Goal: Information Seeking & Learning: Learn about a topic

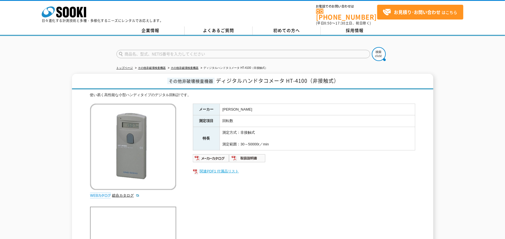
drag, startPoint x: 0, startPoint y: 0, endPoint x: 317, endPoint y: 168, distance: 359.1
click at [317, 168] on link "関連PDF1 付属品リスト" at bounding box center [304, 170] width 223 height 7
click at [327, 187] on div "メーカー [PERSON_NAME] 測定項目 回転数 特長 測定方式：非接触式 測定範囲：30～50000r／min 関連PDF1 付属品リスト" at bounding box center [304, 163] width 223 height 120
click at [293, 167] on link "関連PDF1 付属品リスト" at bounding box center [304, 170] width 223 height 7
click at [461, 133] on div "その他非破壊検査機器 ディジタルハンドタコメータ HT-4100（非接触式） 使い易く高性能な小型ハンディタイプのデジタル回転計です。 総合カタログ メーカー…" at bounding box center [252, 173] width 505 height 198
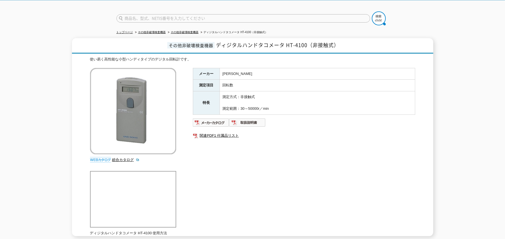
scroll to position [36, 0]
click at [355, 224] on div "使い易く高性能な小型ハンディタイプのデジタル回転計です。 総合カタログ メーカー [PERSON_NAME] 測定項目 回転数 特長 測定方式：非接触式 測定…" at bounding box center [252, 145] width 325 height 179
click at [323, 171] on div "メーカー [PERSON_NAME] 測定項目 回転数 特長 測定方式：非接触式 測定範囲：30～50000r／min 関連PDF1 付属品リスト" at bounding box center [304, 128] width 223 height 120
click at [356, 162] on div "メーカー [PERSON_NAME] 測定項目 回転数 特長 測定方式：非接触式 測定範囲：30～50000r／min 関連PDF1 付属品リスト" at bounding box center [304, 128] width 223 height 120
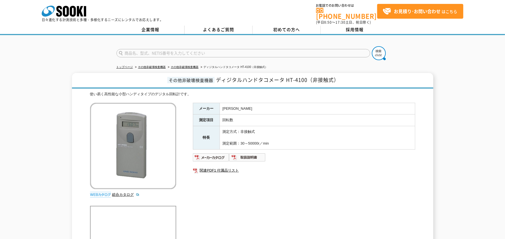
scroll to position [0, 0]
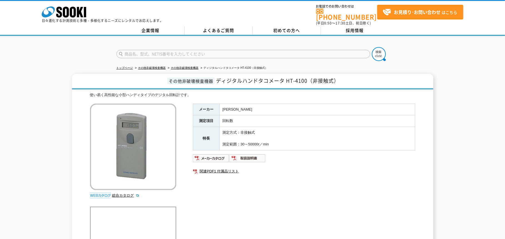
click at [332, 65] on ul "トップページ その他非破壊検査機器 その他非破壊検査機器 ディジタルハンドタコメータ HT-4100（非接触式）" at bounding box center [253, 67] width 273 height 11
click at [355, 181] on div "メーカー [PERSON_NAME] 測定項目 回転数 特長 測定方式：非接触式 測定範囲：30～50000r／min 関連PDF1 付属品リスト" at bounding box center [304, 163] width 223 height 120
click at [312, 167] on link "関連PDF1 付属品リスト" at bounding box center [304, 170] width 223 height 7
click at [424, 49] on div at bounding box center [252, 49] width 505 height 27
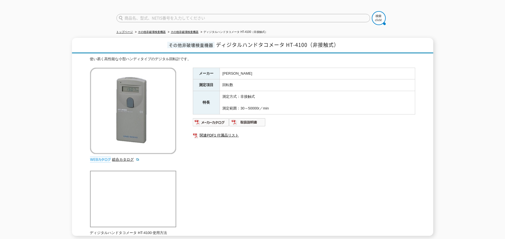
scroll to position [36, 0]
click at [456, 166] on div "その他非破壊検査機器 ディジタルハンドタコメータ HT-4100（非接触式） 使い易く高性能な小型ハンディタイプのデジタル回転計です。 総合カタログ メーカー…" at bounding box center [252, 137] width 505 height 198
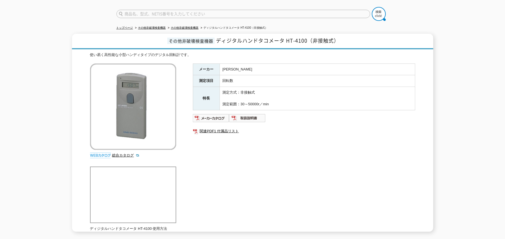
scroll to position [39, 0]
click at [369, 134] on ul "関連PDF1 付属品リスト" at bounding box center [304, 131] width 223 height 13
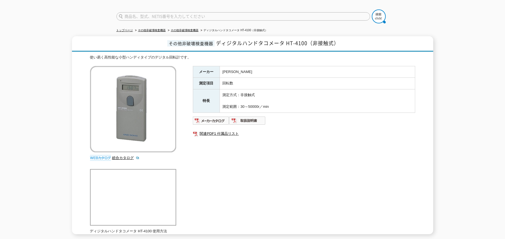
click at [289, 160] on div "メーカー [PERSON_NAME] 測定項目 回転数 特長 測定方式：非接触式 測定範囲：30～50000r／min 関連PDF1 付属品リスト" at bounding box center [304, 126] width 223 height 120
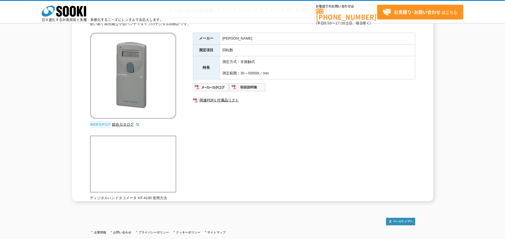
scroll to position [44, 0]
drag, startPoint x: 237, startPoint y: 38, endPoint x: 213, endPoint y: 36, distance: 24.3
click at [213, 36] on tr "メーカー [PERSON_NAME]" at bounding box center [304, 40] width 222 height 12
copy tr "メーカー [PERSON_NAME]"
click at [326, 137] on div "メーカー [PERSON_NAME] 測定項目 回転数 特長 測定方式：非接触式 測定範囲：30～50000r／min 関連PDF1 付属品リスト" at bounding box center [304, 93] width 223 height 120
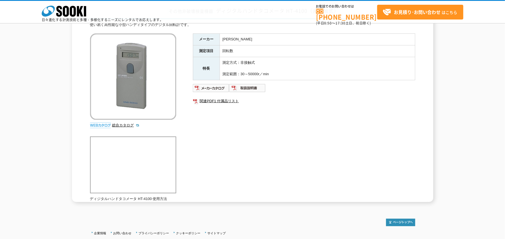
click at [295, 157] on div "使い易く高性能な小型ハンディタイプのデジタル回転計です。 総合カタログ メーカー [PERSON_NAME] 測定項目 回転数 特長 測定方式：非接触式 測定…" at bounding box center [252, 111] width 325 height 179
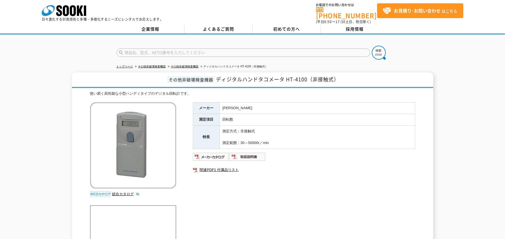
scroll to position [0, 0]
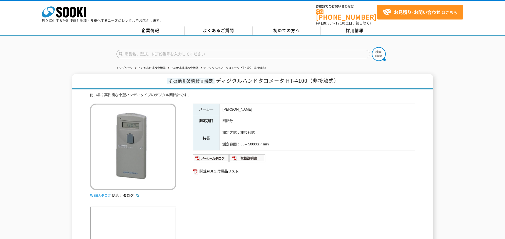
click at [73, 62] on div "トップページ その他非破壊検査機器 その他非破壊検査機器 ディジタルハンドタコメータ HT-4100（非接触式） その他非破壊検査機器 ディジタルハンドタコメ…" at bounding box center [252, 156] width 505 height 241
click at [61, 64] on div "トップページ その他非破壊検査機器 その他非破壊検査機器 ディジタルハンドタコメータ HT-4100（非接触式） その他非破壊検査機器 ディジタルハンドタコメ…" at bounding box center [252, 156] width 505 height 241
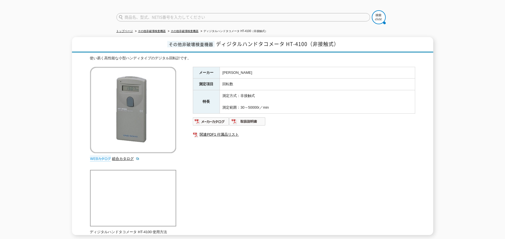
scroll to position [38, 0]
click at [265, 190] on div "使い易く高性能な小型ハンディタイプのデジタル回転計です。 総合カタログ メーカー [PERSON_NAME] 測定項目 回転数 特長 測定方式：非接触式 測定…" at bounding box center [252, 143] width 325 height 179
